Goal: Communication & Community: Share content

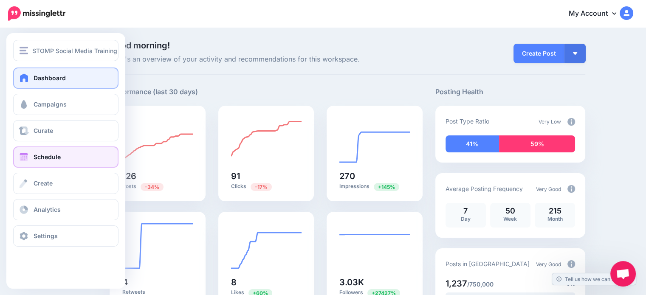
click at [65, 157] on link "Schedule" at bounding box center [65, 156] width 105 height 21
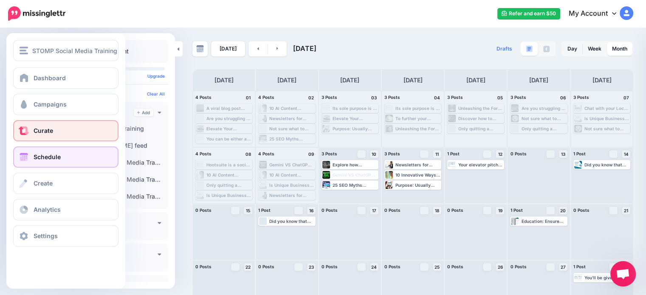
click at [22, 127] on span at bounding box center [23, 131] width 11 height 8
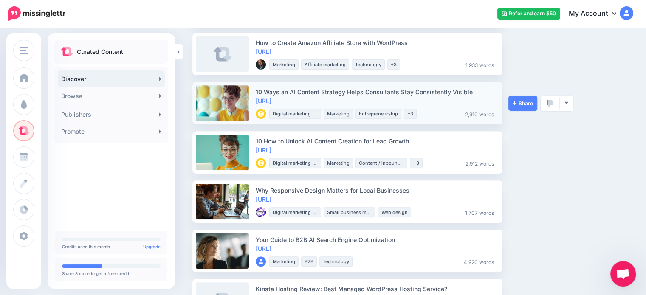
scroll to position [340, 0]
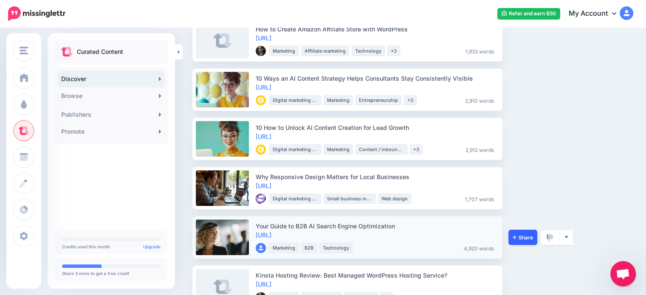
click at [525, 242] on link "Share" at bounding box center [522, 237] width 29 height 15
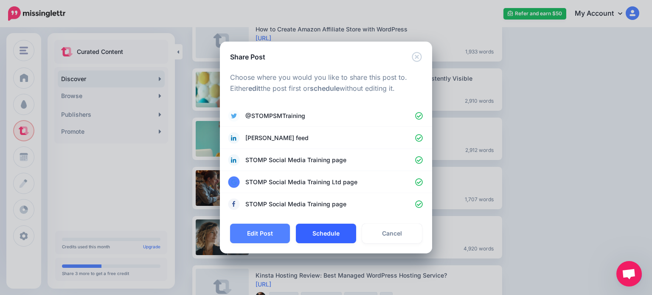
click at [320, 229] on button "Schedule" at bounding box center [326, 234] width 60 height 20
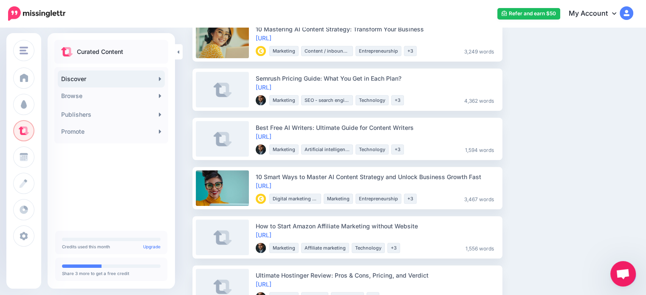
scroll to position [637, 0]
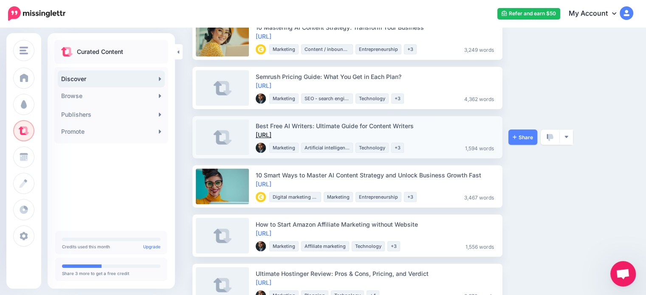
click at [271, 132] on link "https://lttr.ai/Agt5p" at bounding box center [264, 134] width 16 height 7
click at [526, 138] on span "Share" at bounding box center [522, 138] width 20 height 6
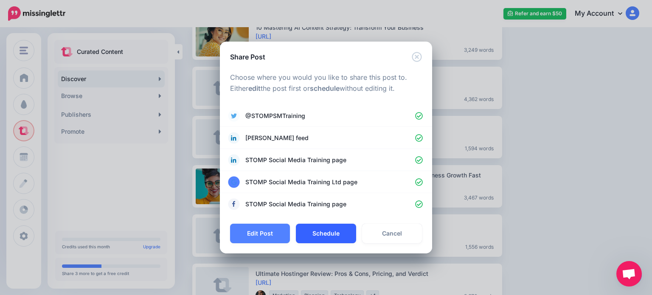
click at [329, 234] on button "Schedule" at bounding box center [326, 234] width 60 height 20
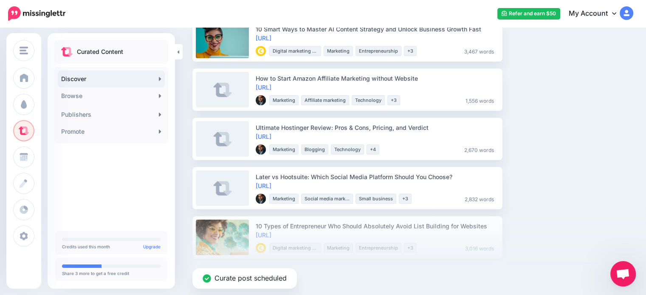
scroll to position [764, 0]
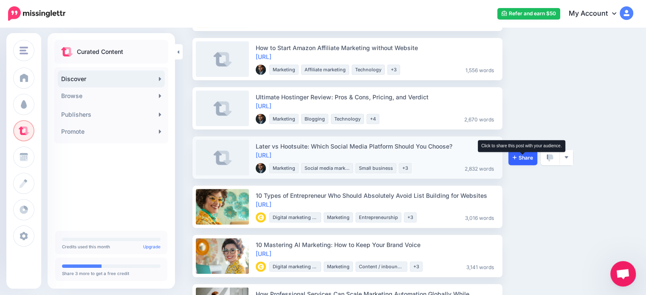
click at [530, 156] on span "Share" at bounding box center [522, 158] width 20 height 6
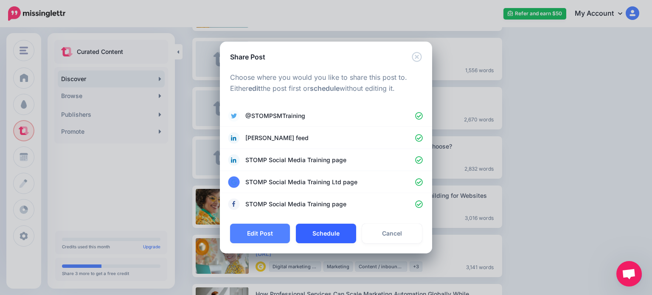
click at [319, 231] on button "Schedule" at bounding box center [326, 234] width 60 height 20
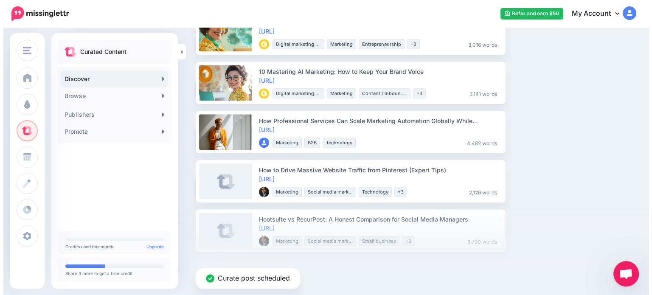
scroll to position [892, 0]
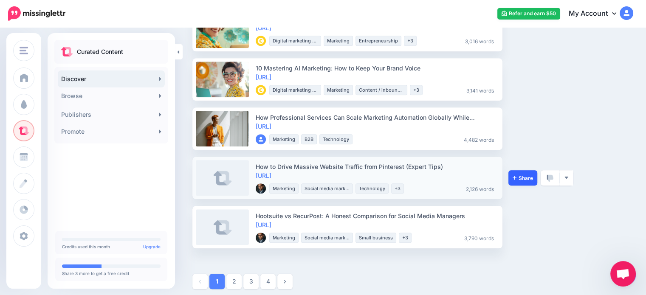
click at [526, 182] on link "Share" at bounding box center [522, 177] width 29 height 15
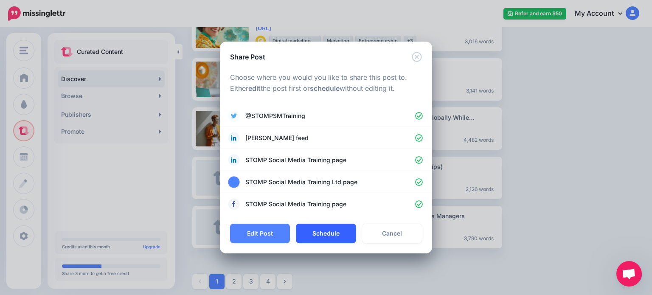
drag, startPoint x: 333, startPoint y: 222, endPoint x: 331, endPoint y: 229, distance: 7.0
click at [332, 225] on div "Share Post Loading Choose where you would you like to share this post to. Eithe…" at bounding box center [326, 148] width 212 height 212
click at [331, 229] on button "Schedule" at bounding box center [326, 234] width 60 height 20
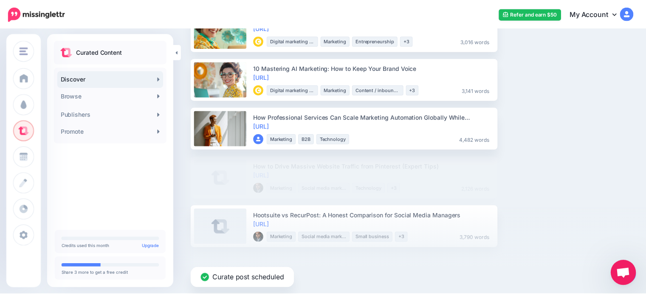
scroll to position [849, 0]
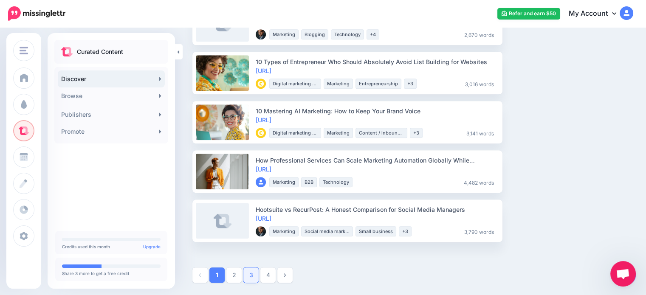
click at [243, 279] on ul "1 2 3 4" at bounding box center [412, 274] width 441 height 15
click at [238, 279] on link "2" at bounding box center [233, 274] width 15 height 15
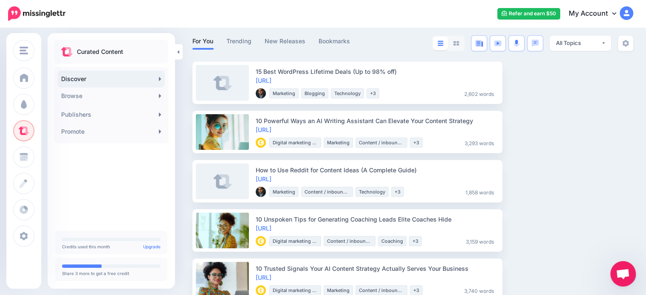
scroll to position [85, 0]
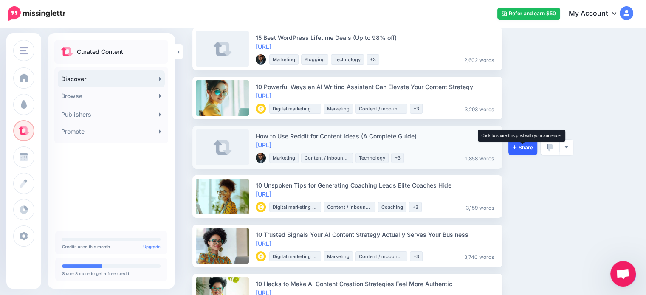
click at [517, 148] on span "Share" at bounding box center [522, 148] width 20 height 6
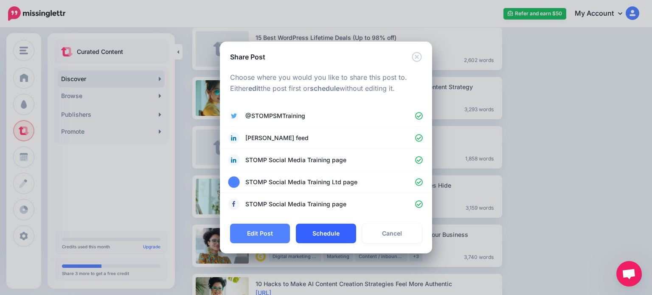
click at [316, 231] on button "Schedule" at bounding box center [326, 234] width 60 height 20
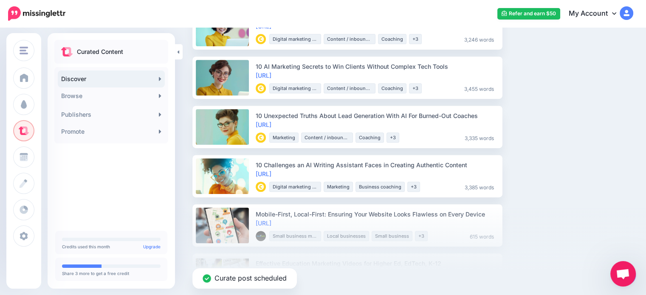
scroll to position [382, 0]
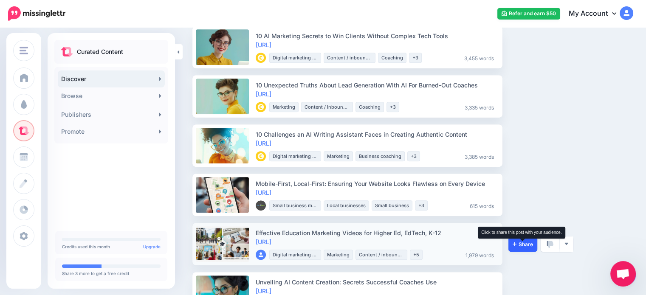
click at [519, 246] on span "Share" at bounding box center [522, 245] width 20 height 6
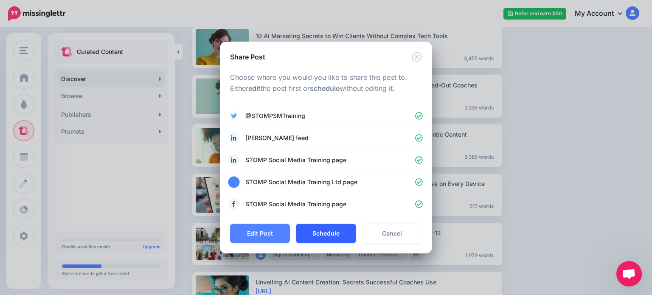
drag, startPoint x: 311, startPoint y: 245, endPoint x: 314, endPoint y: 241, distance: 4.6
click at [312, 243] on div "Edit Post Schedule Cancel" at bounding box center [326, 239] width 212 height 30
click at [316, 236] on button "Schedule" at bounding box center [326, 234] width 60 height 20
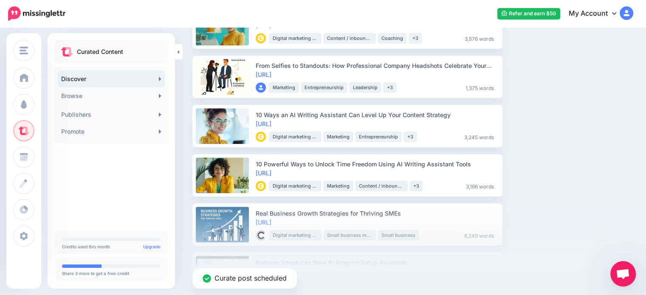
scroll to position [679, 0]
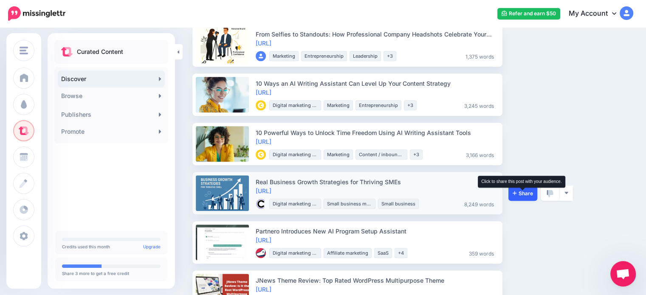
click at [530, 193] on span "Share" at bounding box center [522, 194] width 20 height 6
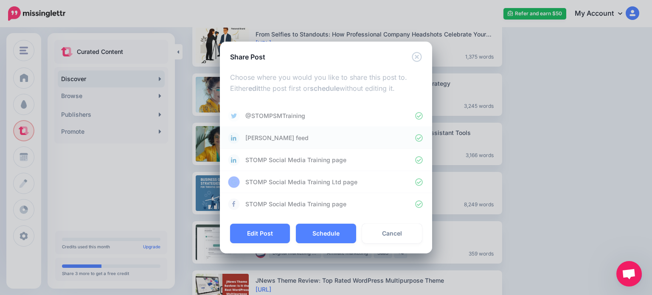
click at [312, 225] on button "Schedule" at bounding box center [326, 234] width 60 height 20
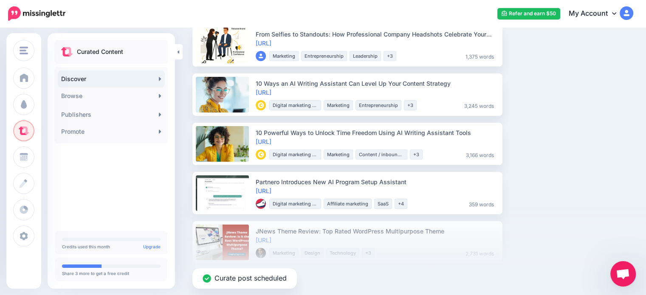
click at [561, 225] on div "Curate post scheduled" at bounding box center [323, 250] width 646 height 89
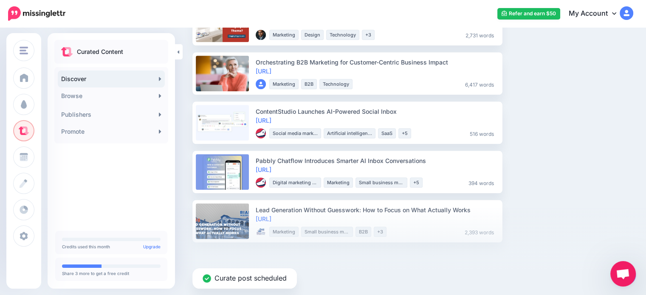
scroll to position [898, 0]
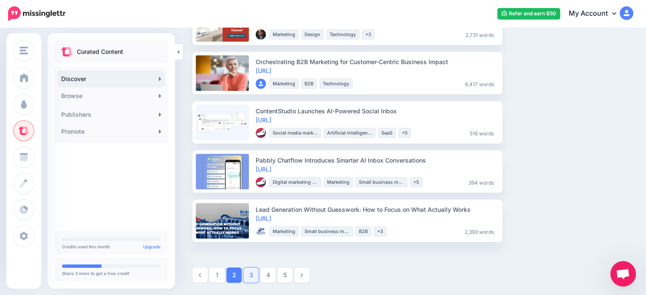
click at [255, 276] on link "3" at bounding box center [250, 274] width 15 height 15
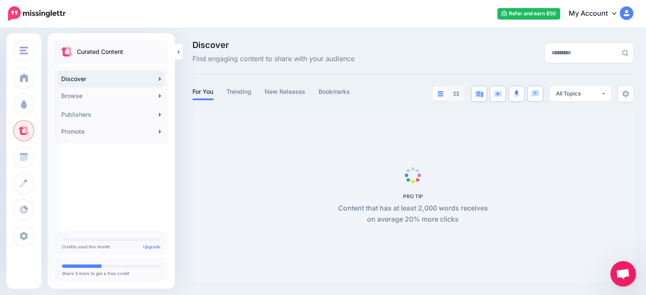
scroll to position [0, 0]
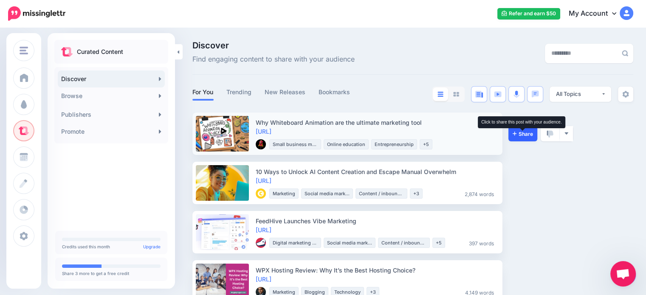
click at [515, 135] on icon at bounding box center [514, 133] width 4 height 5
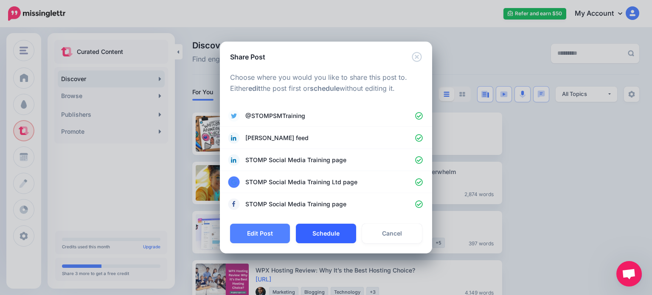
click at [326, 239] on button "Schedule" at bounding box center [326, 234] width 60 height 20
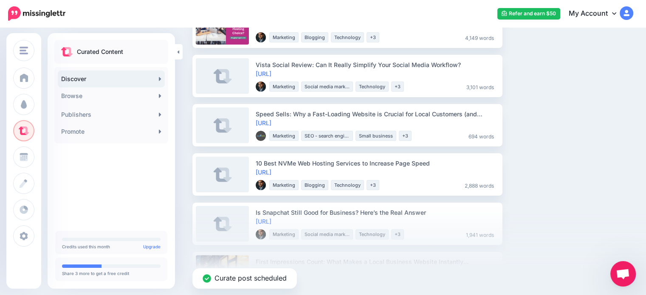
scroll to position [212, 0]
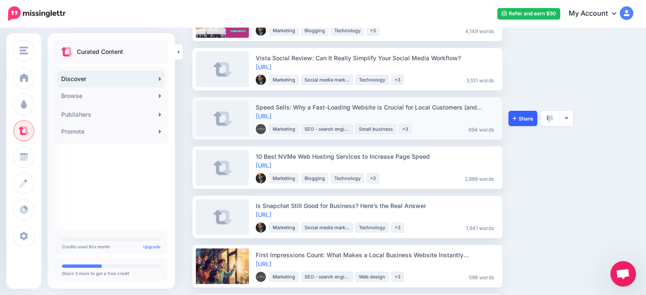
click at [535, 120] on link "Share" at bounding box center [522, 118] width 29 height 15
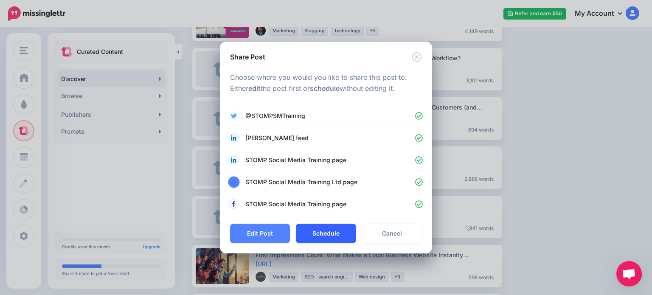
click at [328, 231] on button "Schedule" at bounding box center [326, 234] width 60 height 20
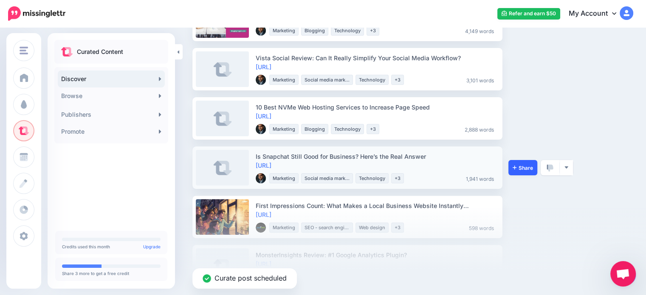
click at [521, 172] on link "Share" at bounding box center [522, 167] width 29 height 15
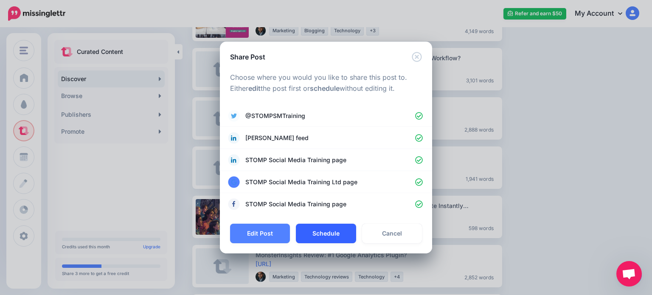
click at [323, 236] on button "Schedule" at bounding box center [326, 234] width 60 height 20
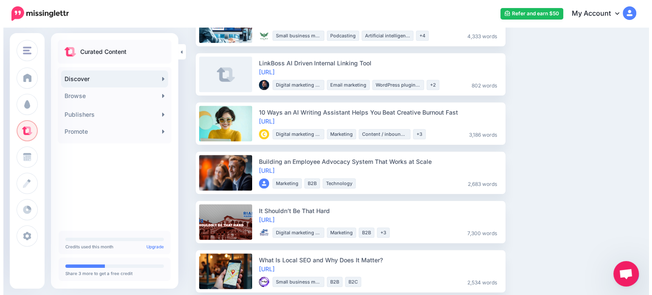
scroll to position [849, 0]
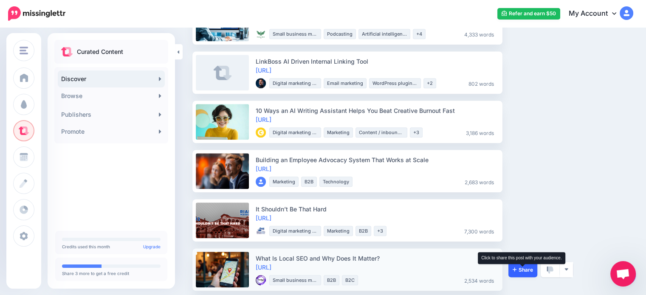
click at [523, 271] on span "Share" at bounding box center [522, 270] width 20 height 6
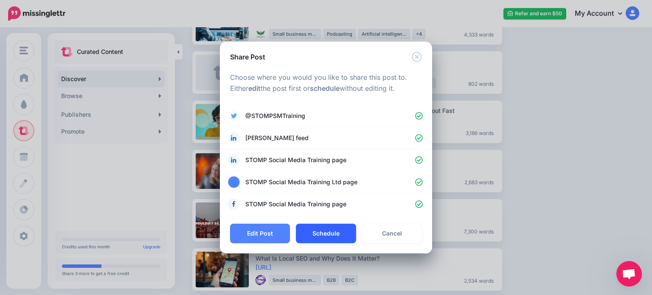
click at [344, 228] on button "Schedule" at bounding box center [326, 234] width 60 height 20
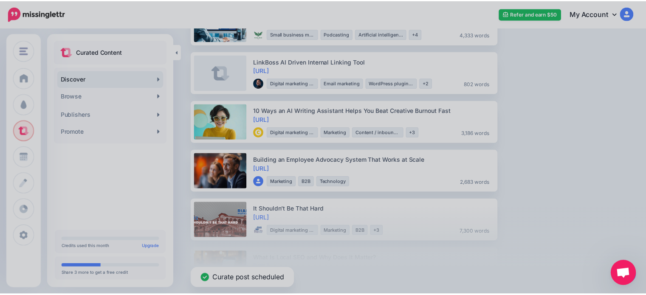
scroll to position [849, 0]
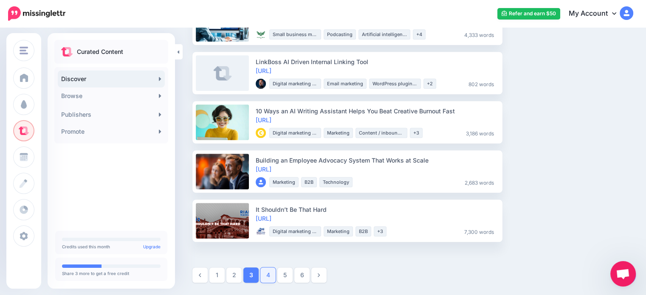
click at [272, 279] on link "4" at bounding box center [267, 274] width 15 height 15
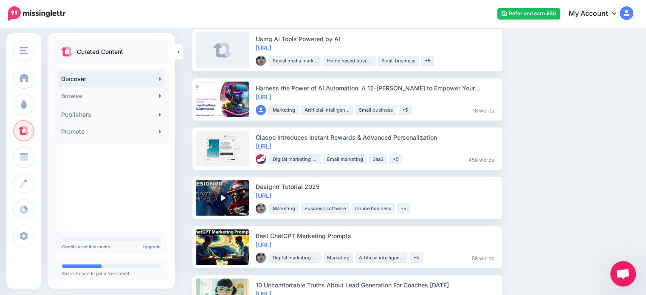
scroll to position [382, 0]
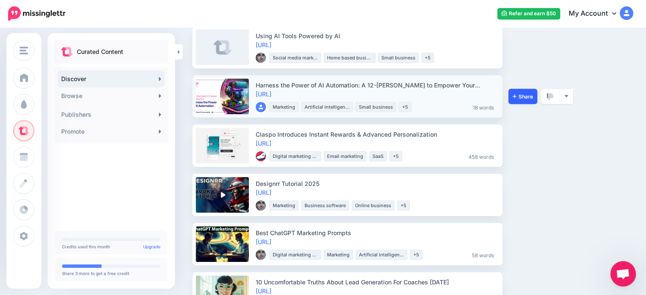
click at [525, 100] on link "Share" at bounding box center [522, 96] width 29 height 15
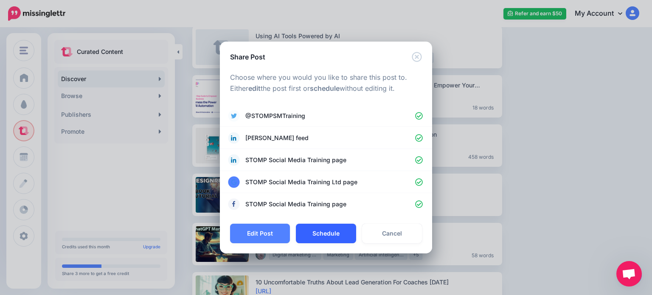
click at [325, 236] on button "Schedule" at bounding box center [326, 234] width 60 height 20
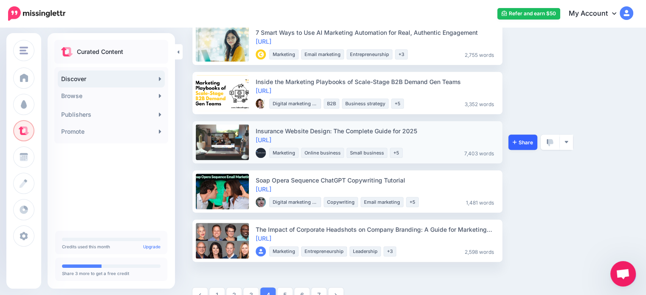
scroll to position [996, 0]
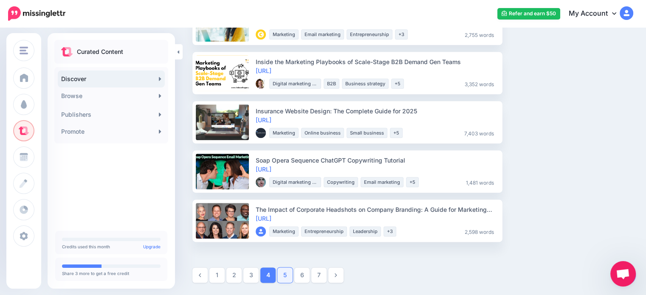
click at [281, 280] on link "5" at bounding box center [284, 274] width 15 height 15
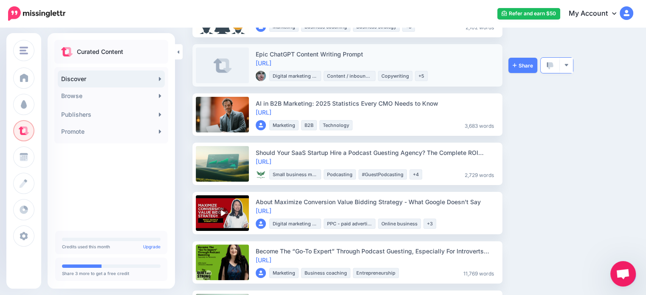
scroll to position [170, 0]
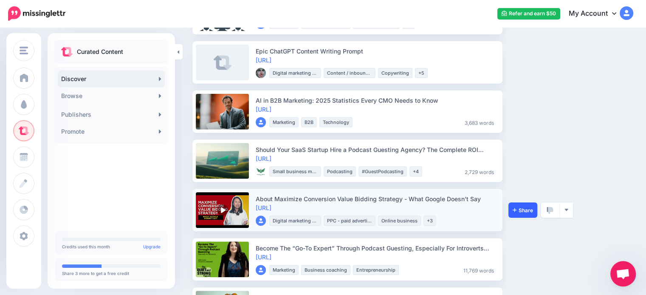
click at [515, 213] on link "Share" at bounding box center [522, 210] width 29 height 15
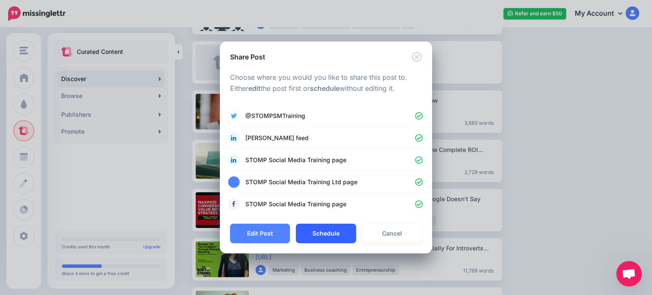
click at [324, 241] on button "Schedule" at bounding box center [326, 234] width 60 height 20
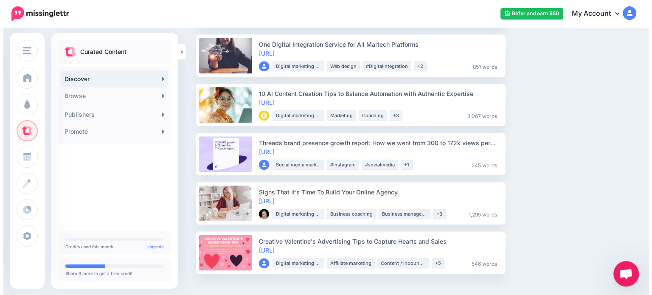
scroll to position [976, 0]
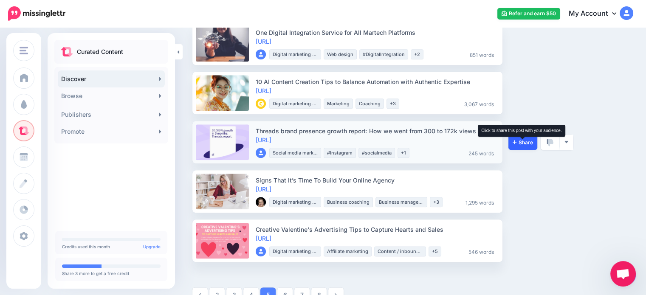
click at [516, 143] on span "Share" at bounding box center [522, 143] width 20 height 6
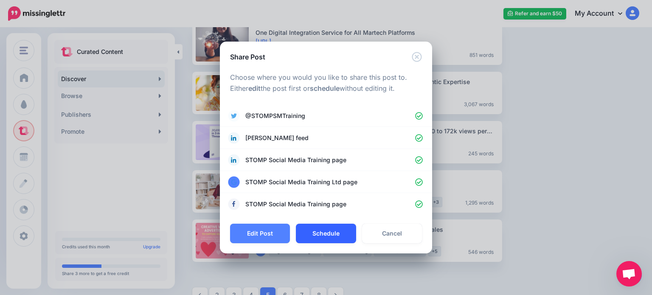
click at [314, 225] on button "Schedule" at bounding box center [326, 234] width 60 height 20
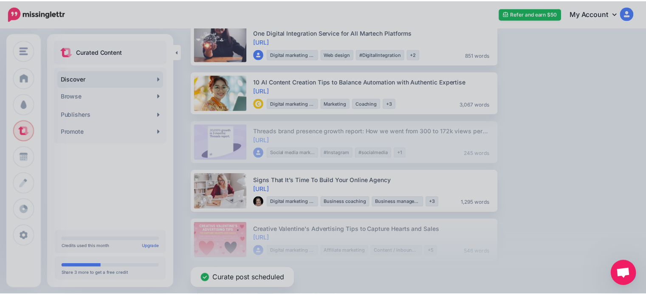
scroll to position [947, 0]
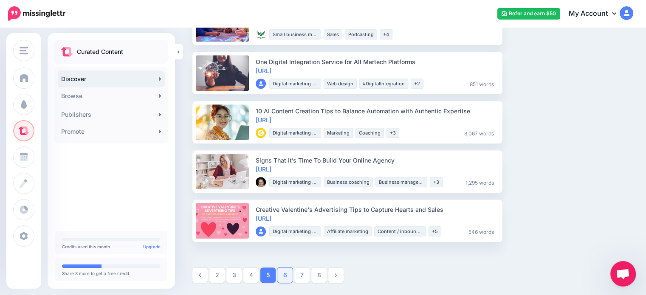
click at [283, 277] on link "6" at bounding box center [284, 274] width 15 height 15
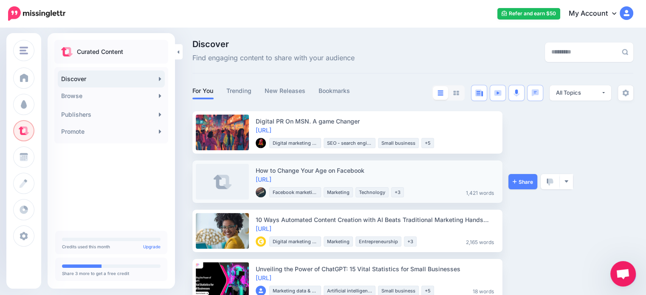
scroll to position [0, 0]
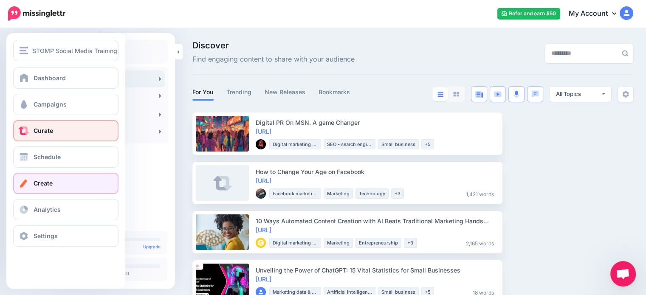
click at [26, 180] on span at bounding box center [23, 183] width 11 height 8
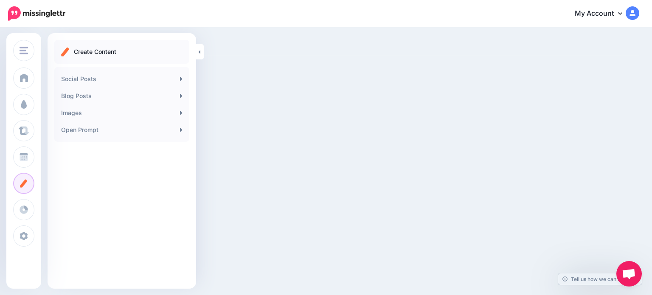
click at [96, 51] on p "Create Content" at bounding box center [95, 52] width 42 height 10
click at [103, 76] on link "Social Posts" at bounding box center [122, 78] width 128 height 17
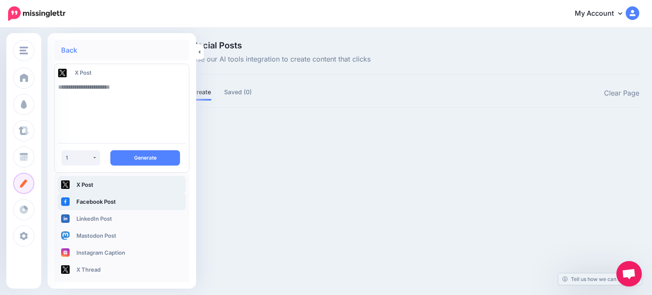
click at [121, 197] on link "Facebook Post" at bounding box center [122, 201] width 128 height 17
click at [260, 71] on div "Social Posts Use our AI tools integration to create content that clicks" at bounding box center [415, 58] width 447 height 34
click at [115, 108] on textarea at bounding box center [121, 108] width 127 height 58
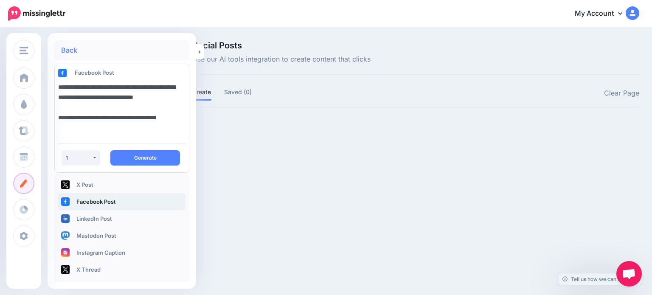
scroll to position [9, 0]
drag, startPoint x: 88, startPoint y: 130, endPoint x: 46, endPoint y: 116, distance: 44.7
click at [46, 116] on div "STOMP Social Media Training https://www.ciarasjourney.… STOMP Social Media Trai…" at bounding box center [326, 88] width 652 height 120
paste textarea "**********"
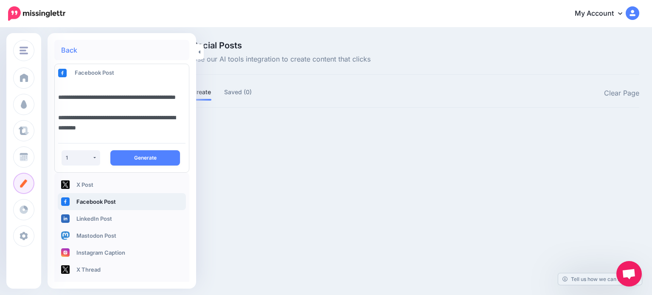
scroll to position [36, 0]
type textarea "**********"
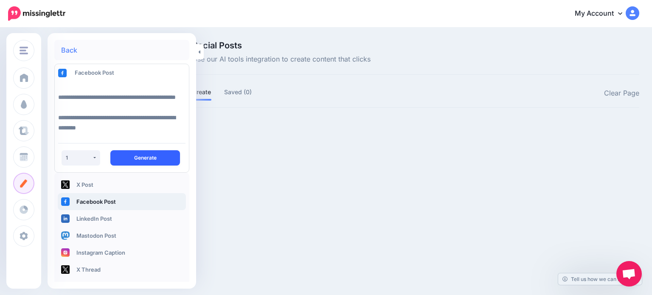
click at [156, 158] on button "Generate" at bounding box center [145, 157] width 70 height 15
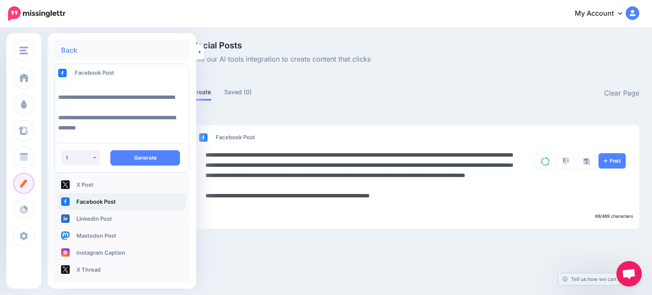
click at [328, 152] on textarea "**********" at bounding box center [358, 180] width 307 height 61
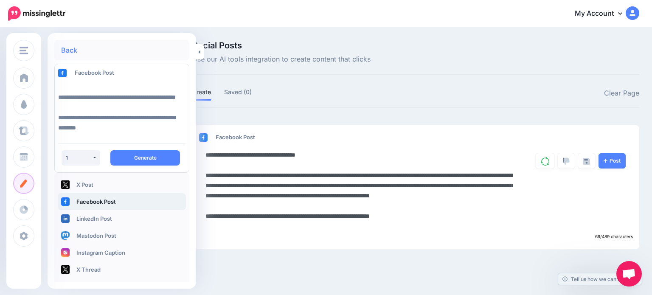
drag, startPoint x: 214, startPoint y: 206, endPoint x: 276, endPoint y: 188, distance: 64.0
click at [214, 206] on textarea "**********" at bounding box center [358, 191] width 307 height 82
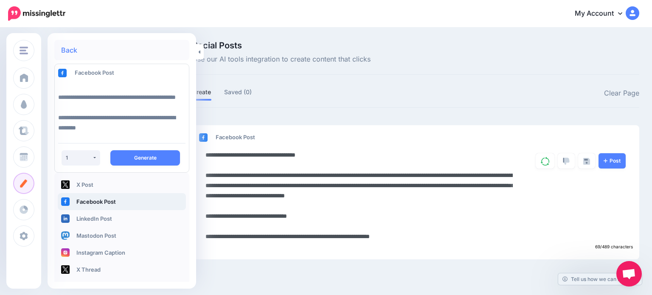
type textarea "**********"
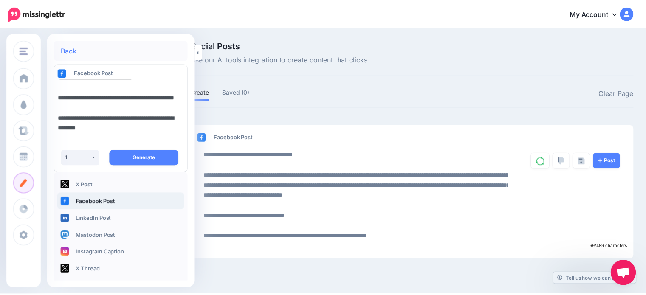
scroll to position [0, 0]
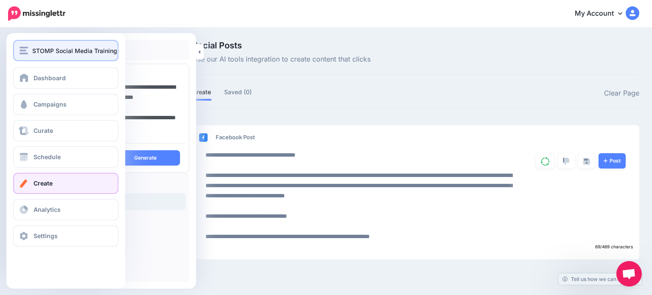
drag, startPoint x: 161, startPoint y: 132, endPoint x: 25, endPoint y: 53, distance: 157.5
click at [25, 53] on div "STOMP Social Media Training https://www.ciarasjourney.… STOMP Social Media Trai…" at bounding box center [326, 158] width 652 height 261
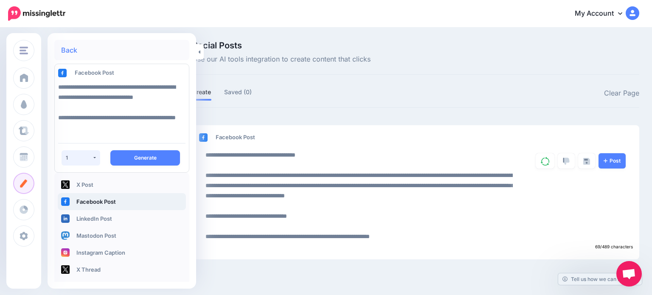
click at [95, 163] on button "1" at bounding box center [81, 157] width 39 height 15
click at [108, 215] on link "LinkedIn Post" at bounding box center [122, 218] width 128 height 17
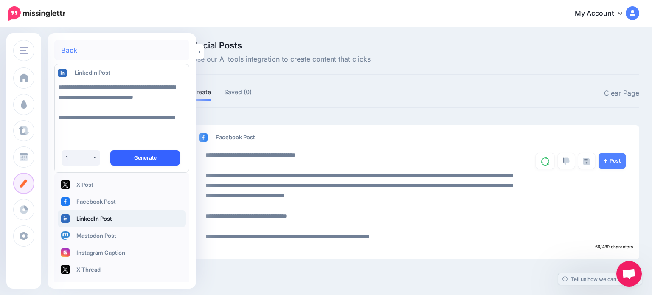
click at [155, 158] on button "Generate" at bounding box center [145, 157] width 70 height 15
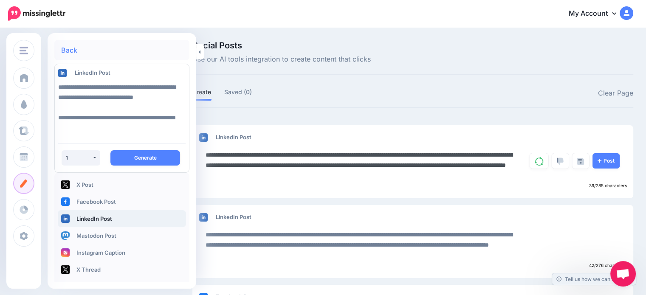
click at [318, 173] on textarea "**********" at bounding box center [358, 165] width 307 height 31
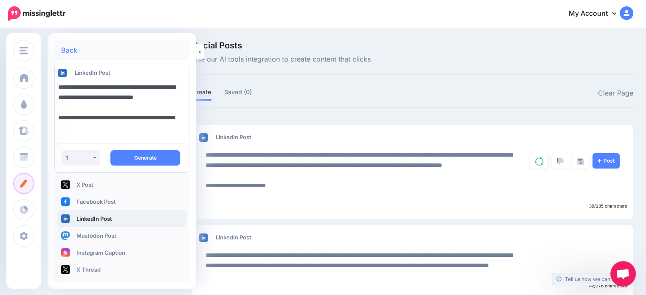
click at [154, 105] on textarea "**********" at bounding box center [120, 108] width 124 height 58
drag, startPoint x: 157, startPoint y: 127, endPoint x: 47, endPoint y: 115, distance: 110.6
click at [47, 115] on div "STOMP Social Media Training https://www.ciarasjourney.… STOMP Social Media Trai…" at bounding box center [323, 233] width 646 height 410
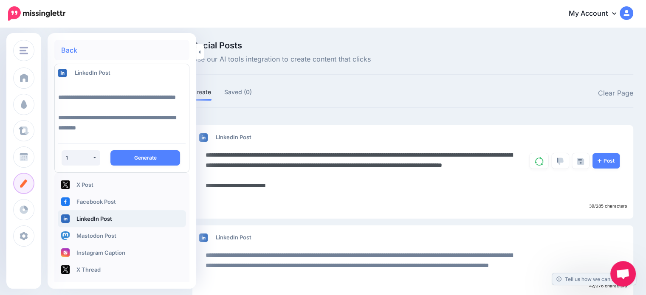
click at [384, 181] on textarea "**********" at bounding box center [358, 175] width 307 height 51
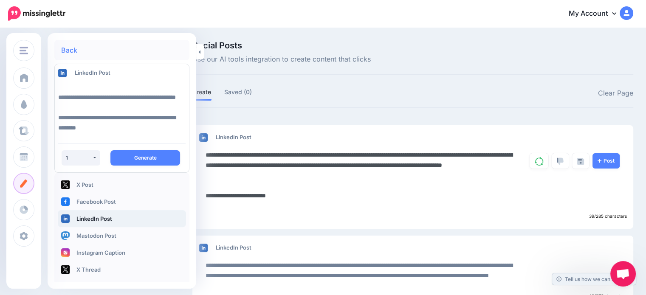
paste textarea "**********"
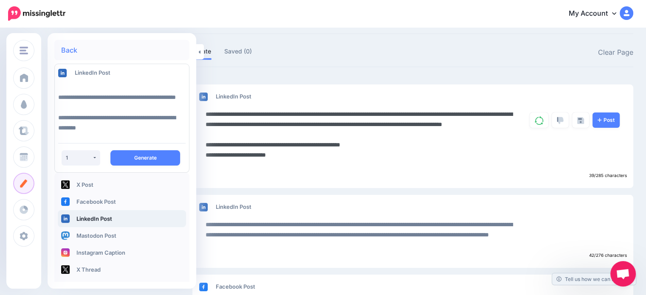
scroll to position [42, 0]
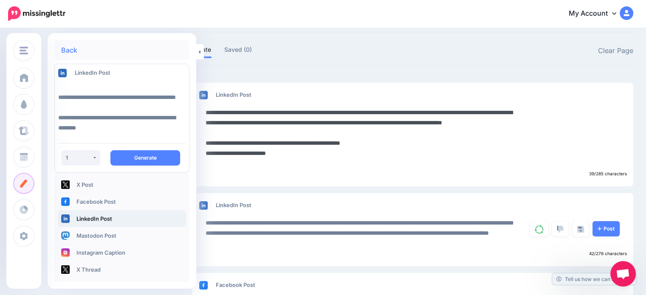
type textarea "**********"
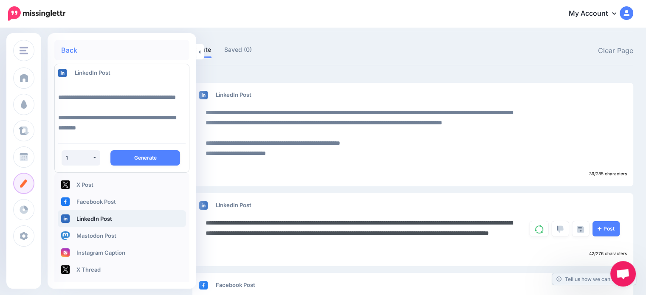
click at [307, 241] on textarea "**********" at bounding box center [358, 233] width 307 height 31
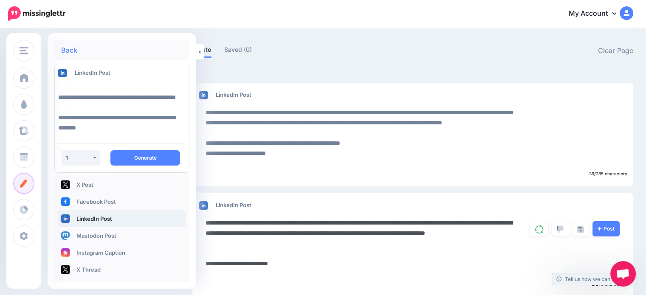
paste textarea "**********"
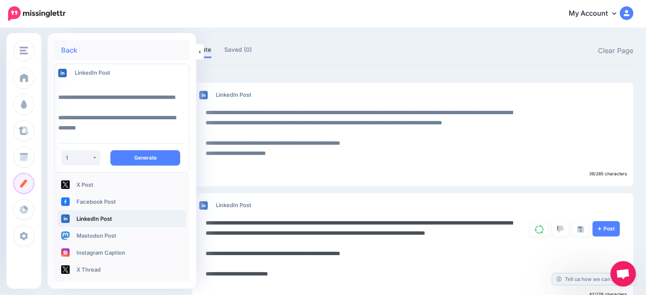
drag, startPoint x: 312, startPoint y: 223, endPoint x: 442, endPoint y: 199, distance: 131.3
click at [318, 219] on textarea "**********" at bounding box center [358, 253] width 307 height 71
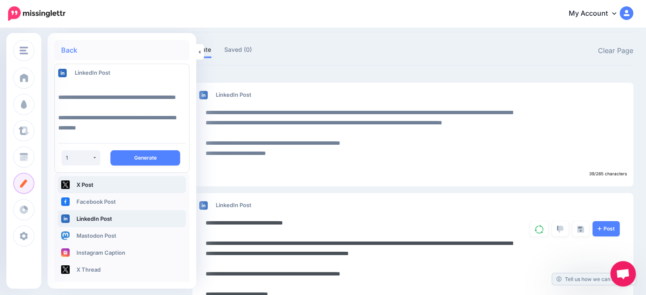
type textarea "**********"
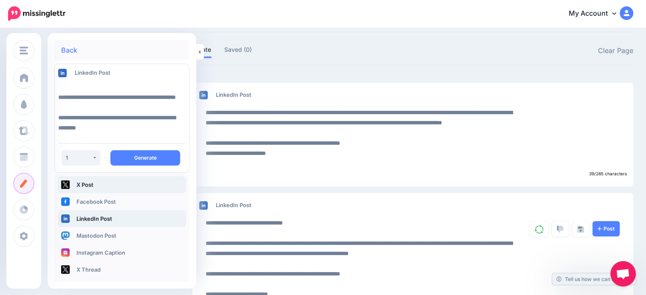
click at [93, 180] on link "X Post" at bounding box center [122, 184] width 128 height 17
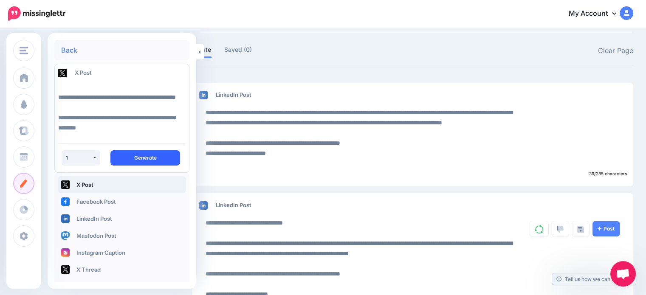
click at [126, 157] on button "Generate" at bounding box center [145, 157] width 70 height 15
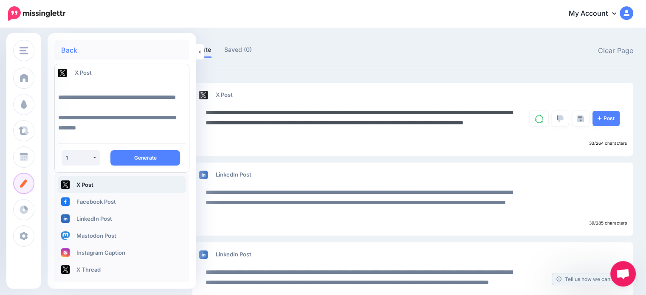
click at [345, 110] on textarea "**********" at bounding box center [358, 122] width 307 height 31
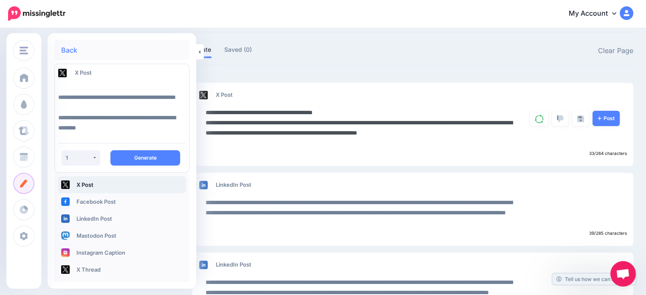
click at [326, 134] on textarea "**********" at bounding box center [358, 127] width 307 height 41
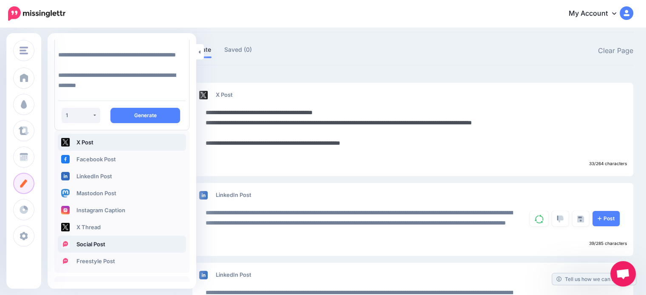
type textarea "**********"
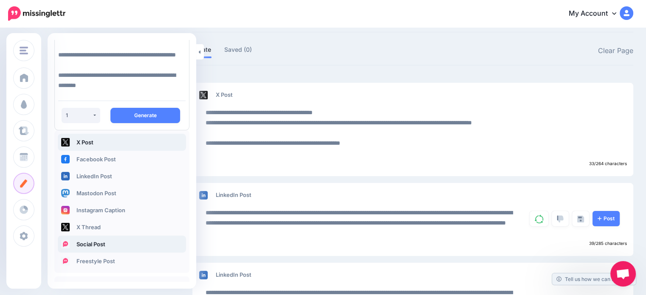
click at [118, 240] on link "Social Post" at bounding box center [122, 244] width 128 height 17
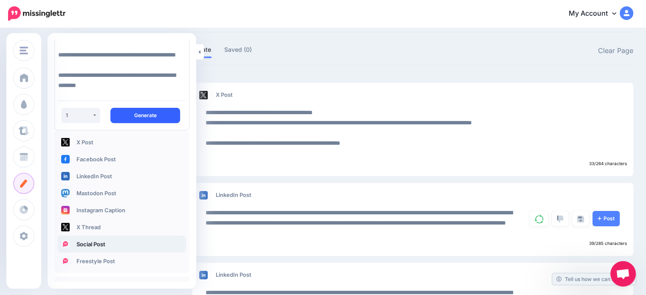
click at [163, 114] on button "Generate" at bounding box center [145, 115] width 70 height 15
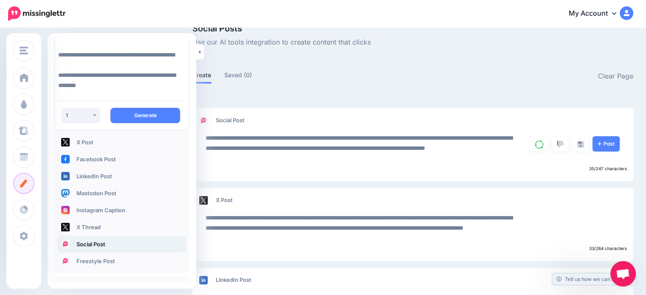
scroll to position [0, 0]
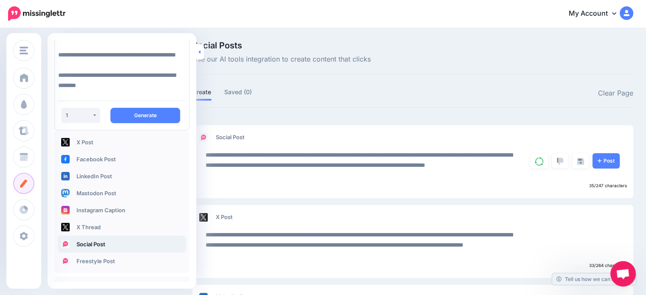
click at [200, 57] on link at bounding box center [200, 51] width 8 height 15
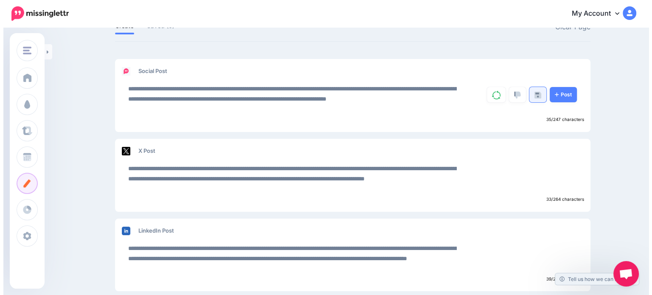
scroll to position [85, 0]
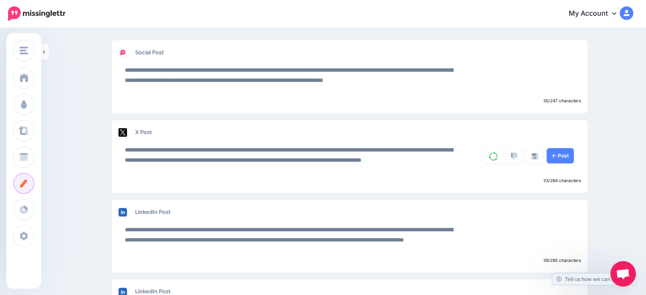
click at [565, 157] on link "Post" at bounding box center [559, 155] width 27 height 15
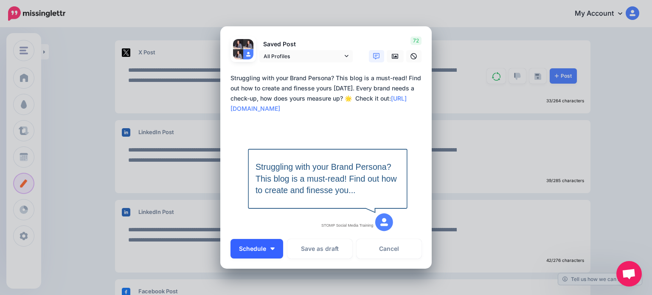
click at [266, 253] on button "Schedule" at bounding box center [257, 249] width 53 height 20
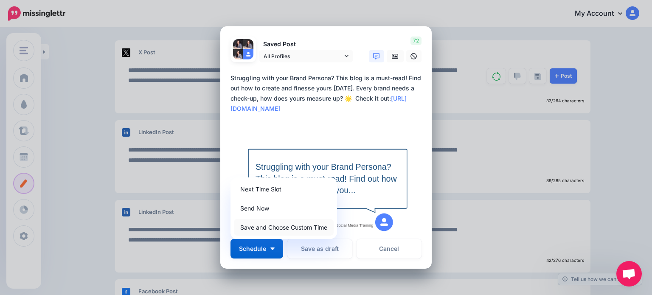
click at [285, 229] on link "Save and Choose Custom Time" at bounding box center [284, 227] width 100 height 17
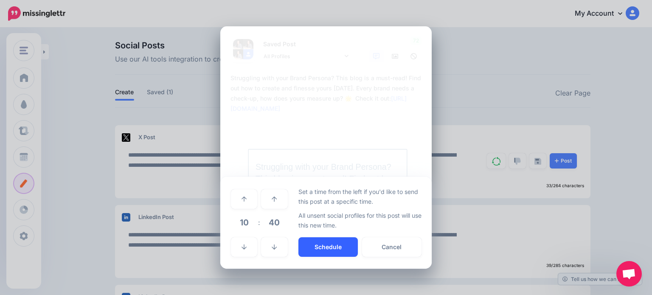
click at [329, 250] on button "Schedule" at bounding box center [327, 247] width 59 height 20
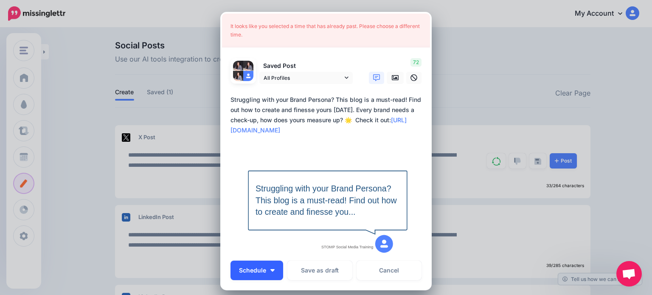
click at [273, 268] on button "Schedule" at bounding box center [257, 271] width 53 height 20
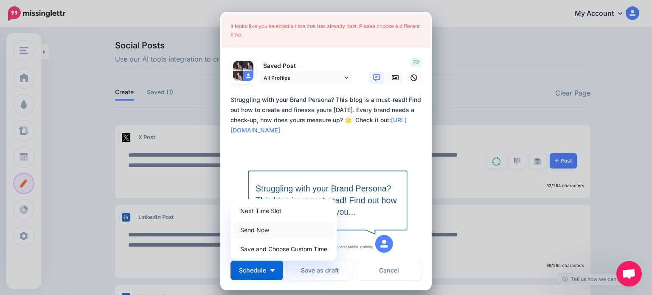
click at [262, 232] on link "Send Now" at bounding box center [284, 230] width 100 height 17
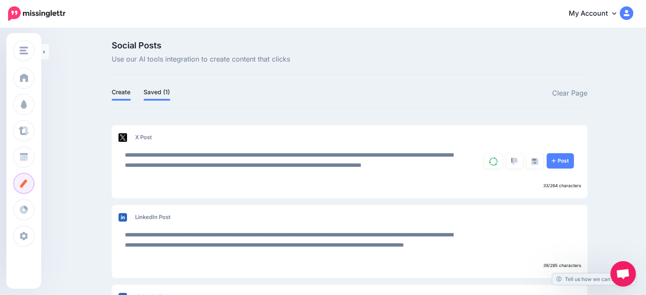
click at [170, 94] on link "Saved (1)" at bounding box center [156, 92] width 27 height 10
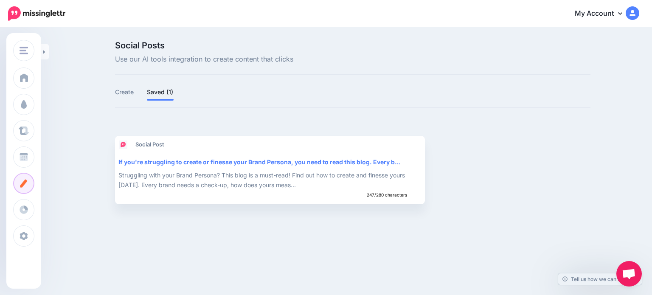
click at [112, 93] on div "Social Posts Use our AI tools integration to create content that clicks Create …" at bounding box center [353, 122] width 488 height 163
click at [134, 97] on li "Create" at bounding box center [124, 94] width 19 height 14
click at [126, 97] on li "Create" at bounding box center [124, 94] width 19 height 14
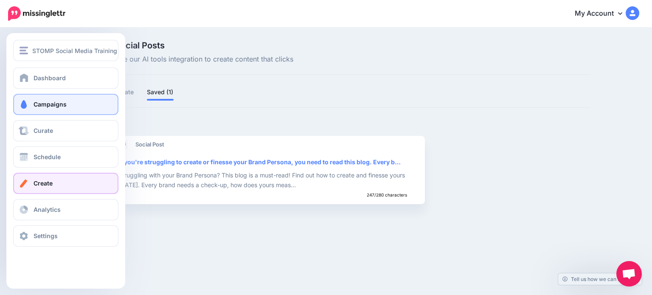
click at [48, 109] on link "Campaigns" at bounding box center [65, 104] width 105 height 21
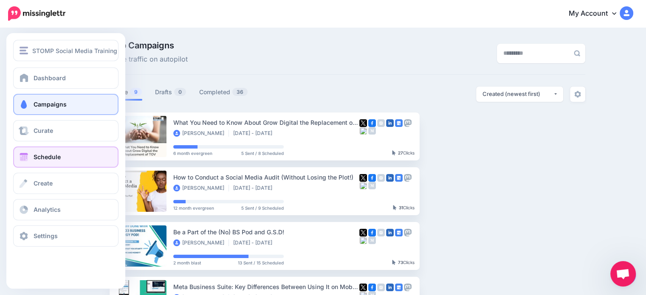
click at [25, 152] on link "Schedule" at bounding box center [65, 156] width 105 height 21
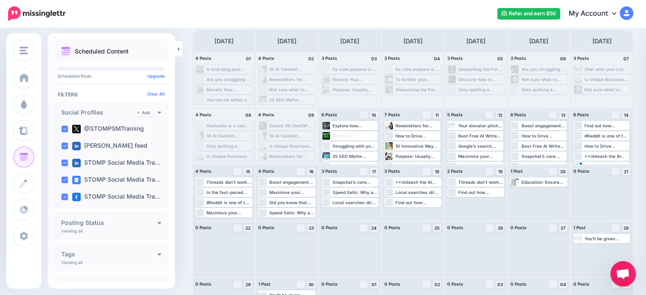
scroll to position [42, 0]
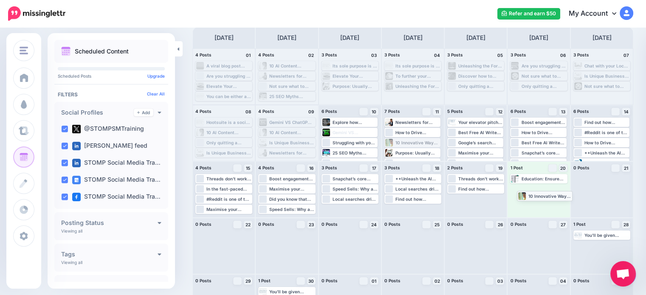
drag, startPoint x: 418, startPoint y: 143, endPoint x: 548, endPoint y: 197, distance: 140.3
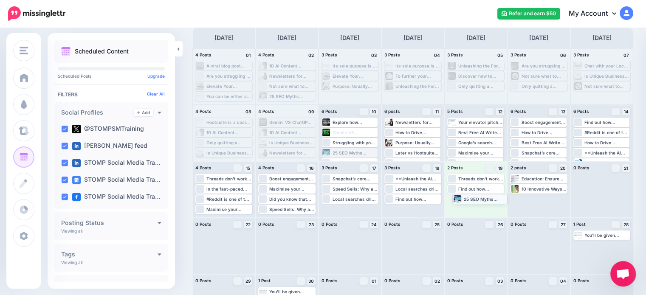
drag, startPoint x: 358, startPoint y: 154, endPoint x: 487, endPoint y: 200, distance: 137.0
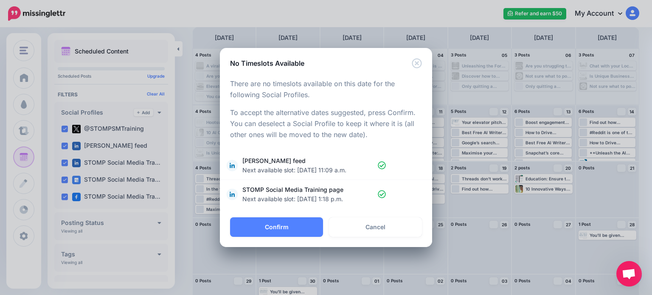
click at [273, 216] on div "Loading There are no timeslots available on this date for the following Social …" at bounding box center [326, 142] width 212 height 149
click at [273, 230] on button "Confirm" at bounding box center [276, 227] width 93 height 20
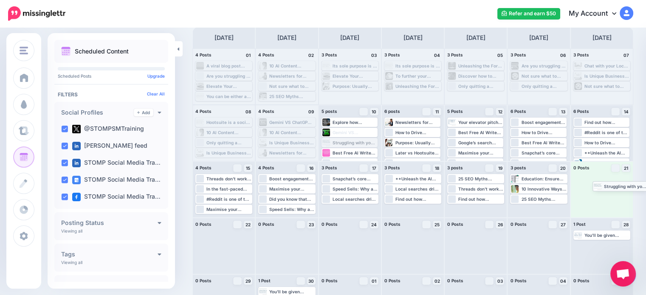
drag, startPoint x: 357, startPoint y: 141, endPoint x: 626, endPoint y: 185, distance: 272.6
drag, startPoint x: 426, startPoint y: 133, endPoint x: 614, endPoint y: 196, distance: 198.3
drag, startPoint x: 402, startPoint y: 154, endPoint x: 597, endPoint y: 204, distance: 202.0
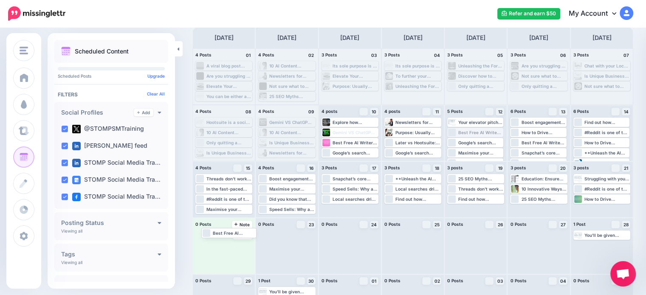
drag, startPoint x: 470, startPoint y: 134, endPoint x: 220, endPoint y: 234, distance: 269.6
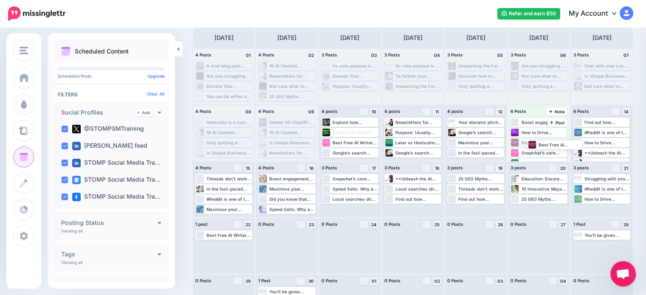
drag, startPoint x: 540, startPoint y: 140, endPoint x: 548, endPoint y: 142, distance: 8.3
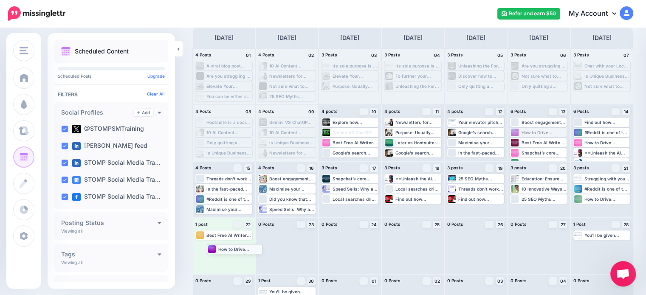
drag, startPoint x: 537, startPoint y: 131, endPoint x: 229, endPoint y: 248, distance: 329.0
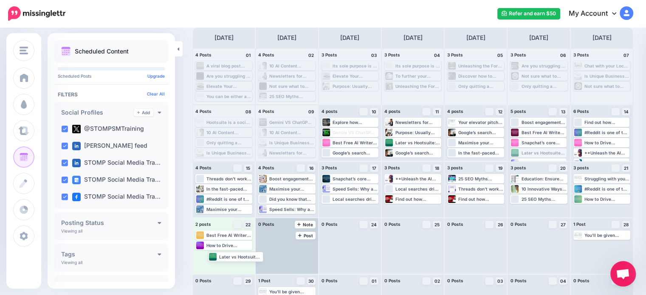
drag, startPoint x: 530, startPoint y: 154, endPoint x: 289, endPoint y: 245, distance: 257.4
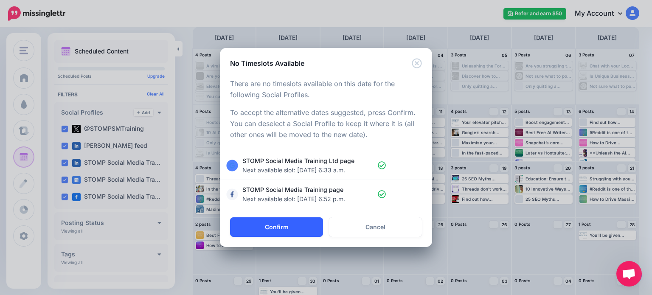
click at [260, 226] on button "Confirm" at bounding box center [276, 227] width 93 height 20
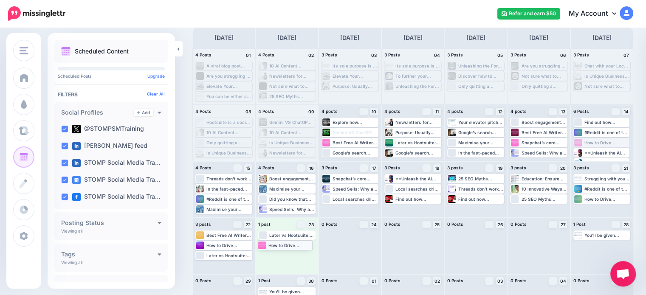
drag, startPoint x: 607, startPoint y: 142, endPoint x: 285, endPoint y: 244, distance: 337.3
drag, startPoint x: 608, startPoint y: 152, endPoint x: 289, endPoint y: 256, distance: 334.8
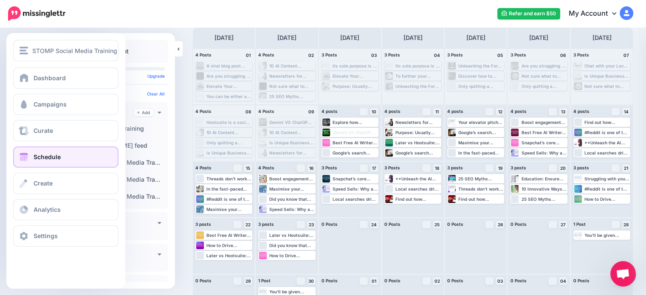
click at [49, 62] on div at bounding box center [65, 54] width 119 height 28
click at [51, 56] on button "STOMP Social Media Training" at bounding box center [65, 50] width 105 height 21
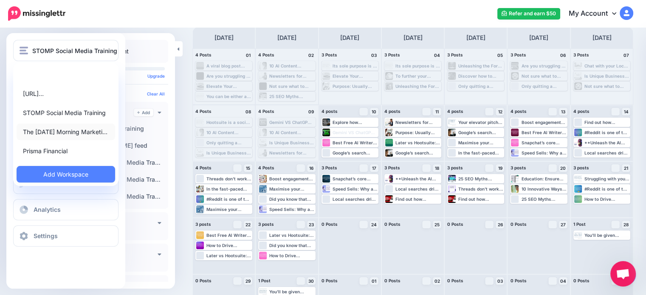
click at [56, 135] on link "The [DATE] Morning Marketi…" at bounding box center [66, 132] width 98 height 17
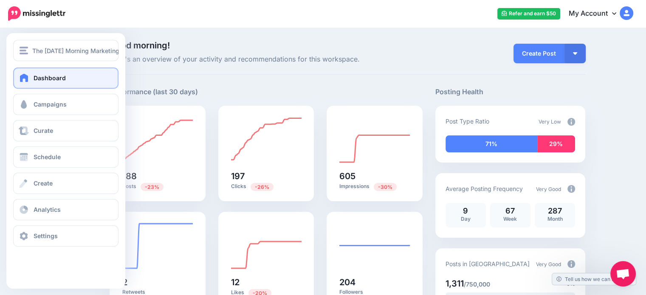
click at [53, 169] on div "Dashboard Campaigns Curate Schedule Create Analytics Settings Facebook Communit…" at bounding box center [65, 157] width 119 height 179
click at [54, 157] on span "Schedule" at bounding box center [47, 156] width 27 height 7
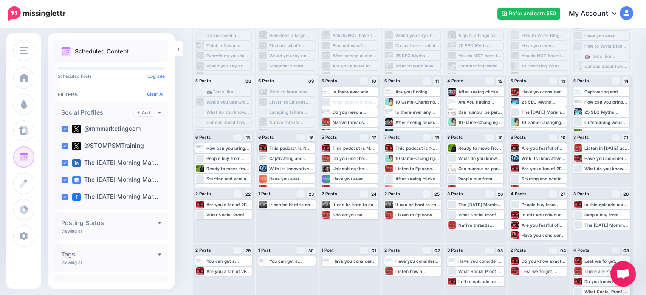
scroll to position [78, 0]
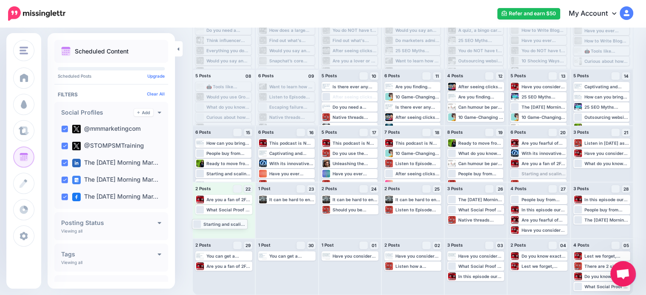
drag, startPoint x: 542, startPoint y: 174, endPoint x: 219, endPoint y: 222, distance: 326.3
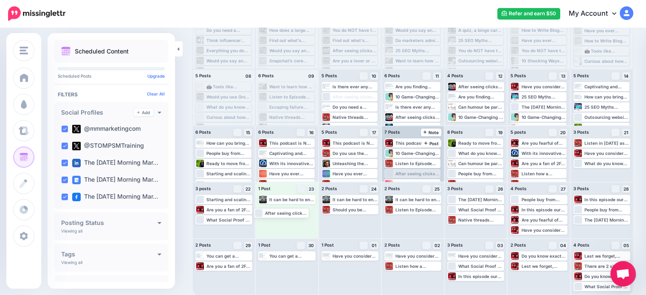
drag, startPoint x: 423, startPoint y: 174, endPoint x: 438, endPoint y: 169, distance: 15.6
drag, startPoint x: 481, startPoint y: 166, endPoint x: 289, endPoint y: 220, distance: 199.1
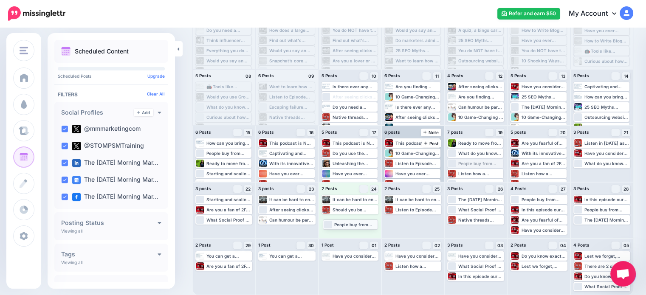
drag, startPoint x: 490, startPoint y: 167, endPoint x: 362, endPoint y: 228, distance: 141.9
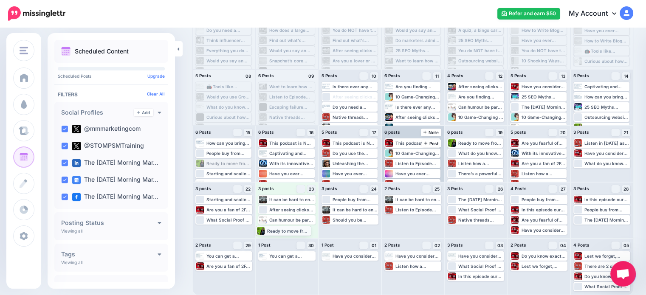
drag, startPoint x: 231, startPoint y: 165, endPoint x: 291, endPoint y: 232, distance: 90.2
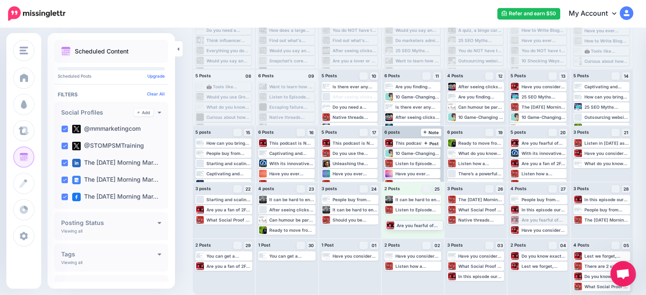
drag, startPoint x: 551, startPoint y: 217, endPoint x: 422, endPoint y: 222, distance: 129.6
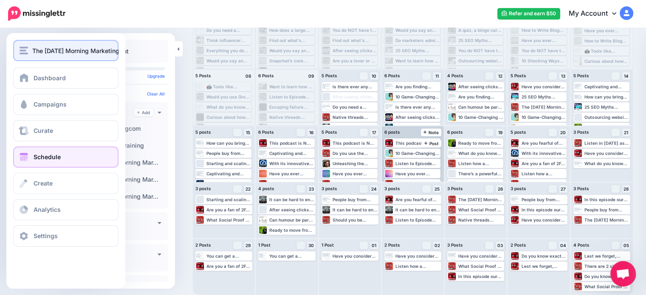
click at [24, 58] on button "The Monday Morning Marketing" at bounding box center [65, 50] width 105 height 21
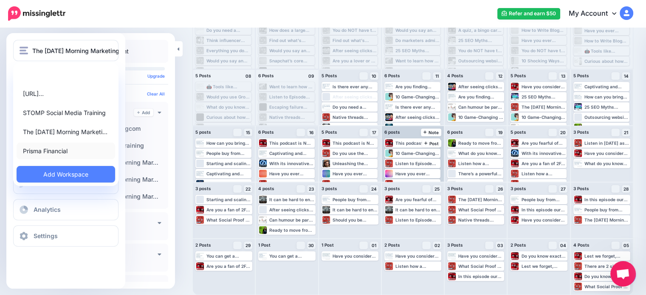
click at [49, 154] on link "Prisma Financial" at bounding box center [66, 151] width 98 height 17
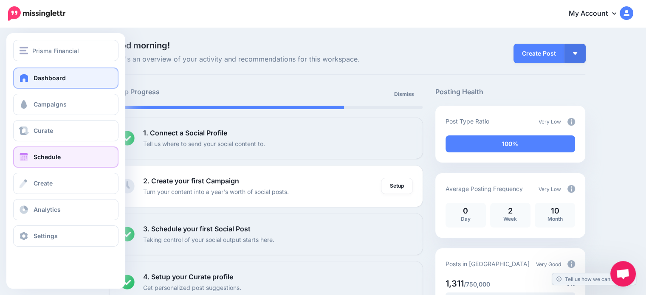
click at [42, 154] on span "Schedule" at bounding box center [47, 156] width 27 height 7
